Goal: Find specific page/section: Find specific page/section

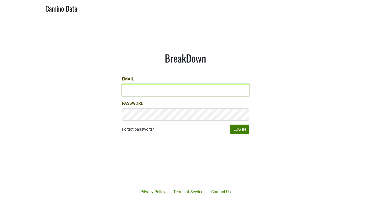
type input "[EMAIL_ADDRESS][DOMAIN_NAME]"
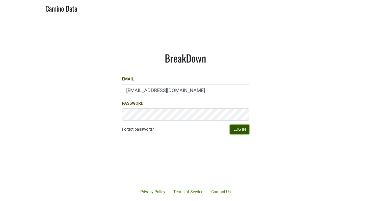
click at [242, 132] on button "Log In" at bounding box center [239, 130] width 19 height 10
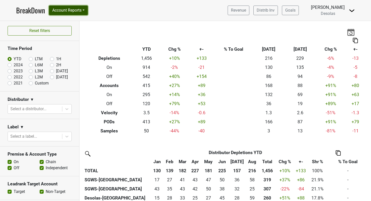
click at [76, 11] on button "Account Reports" at bounding box center [68, 11] width 39 height 10
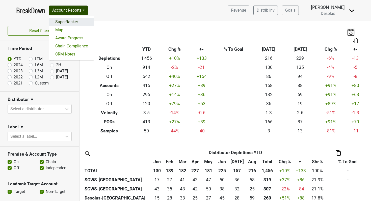
click at [70, 22] on link "SuperRanker" at bounding box center [71, 22] width 45 height 8
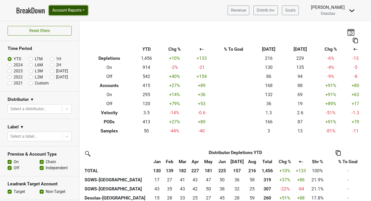
click at [67, 9] on button "Account Reports" at bounding box center [68, 11] width 39 height 10
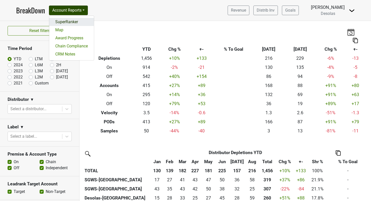
click at [67, 21] on link "SuperRanker" at bounding box center [71, 22] width 45 height 8
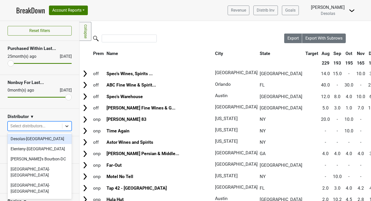
click at [68, 126] on icon at bounding box center [66, 126] width 5 height 5
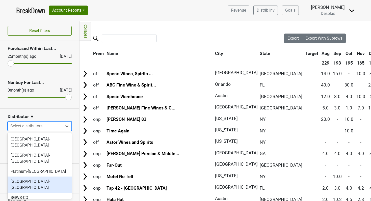
scroll to position [57, 0]
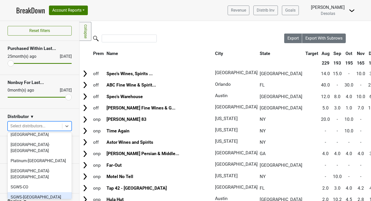
click at [36, 192] on div "SGWS-FL" at bounding box center [40, 197] width 64 height 10
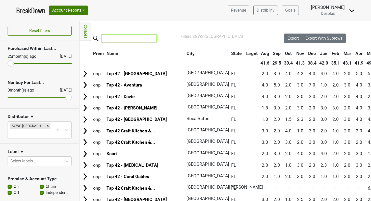
click at [110, 39] on input "search" at bounding box center [129, 39] width 55 height 8
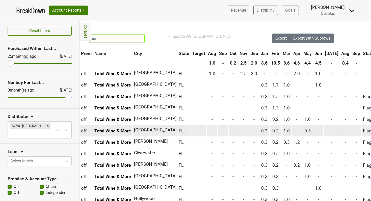
scroll to position [0, 0]
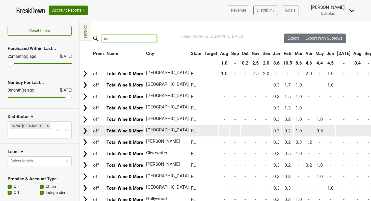
type input "tot"
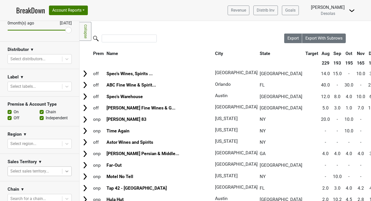
scroll to position [63, 0]
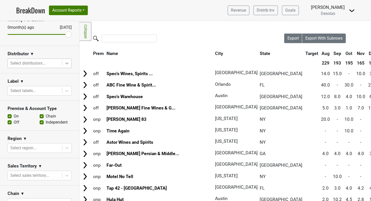
click at [68, 63] on icon at bounding box center [66, 63] width 5 height 5
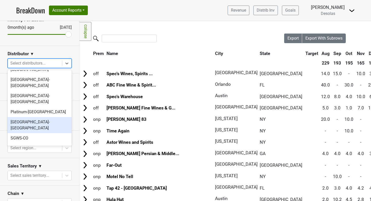
scroll to position [47, 0]
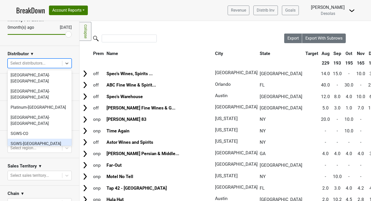
click at [44, 139] on div "SGWS-FL" at bounding box center [40, 144] width 64 height 10
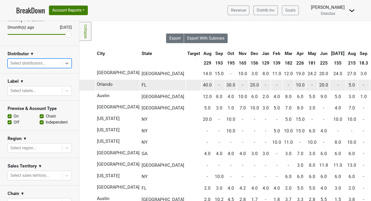
scroll to position [0, 119]
